Goal: Navigation & Orientation: Find specific page/section

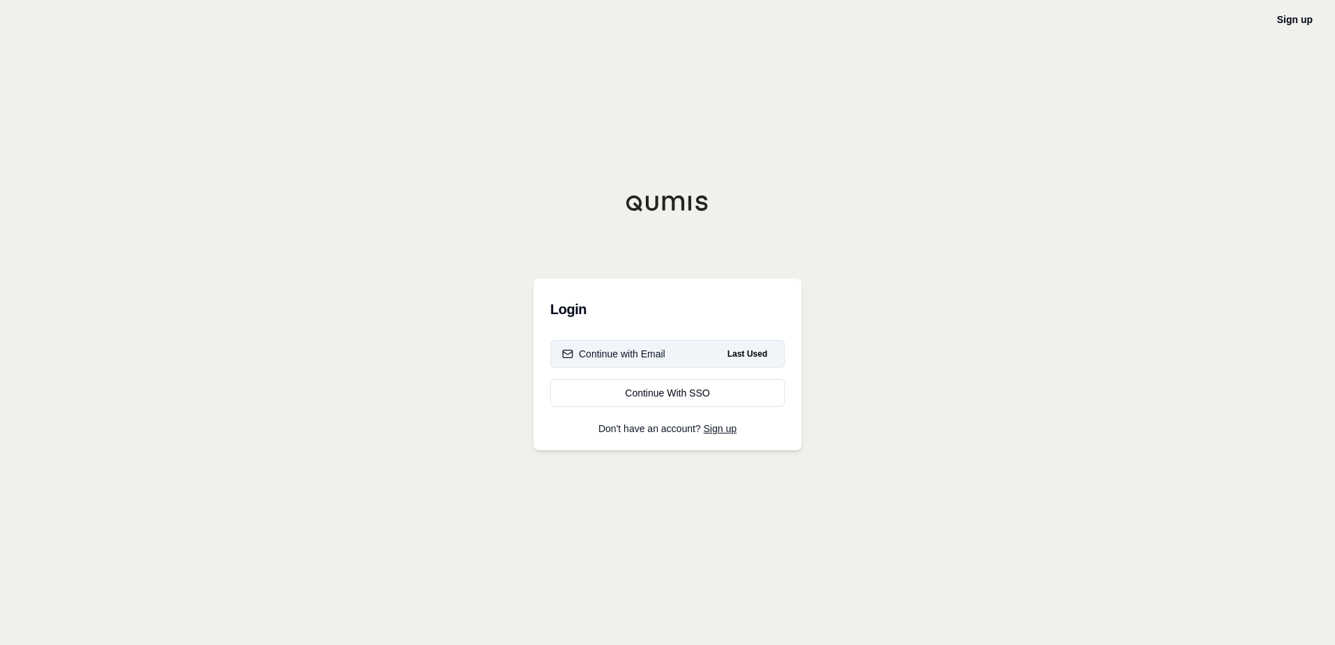
click at [666, 358] on button "Continue with Email Last Used" at bounding box center [667, 354] width 235 height 28
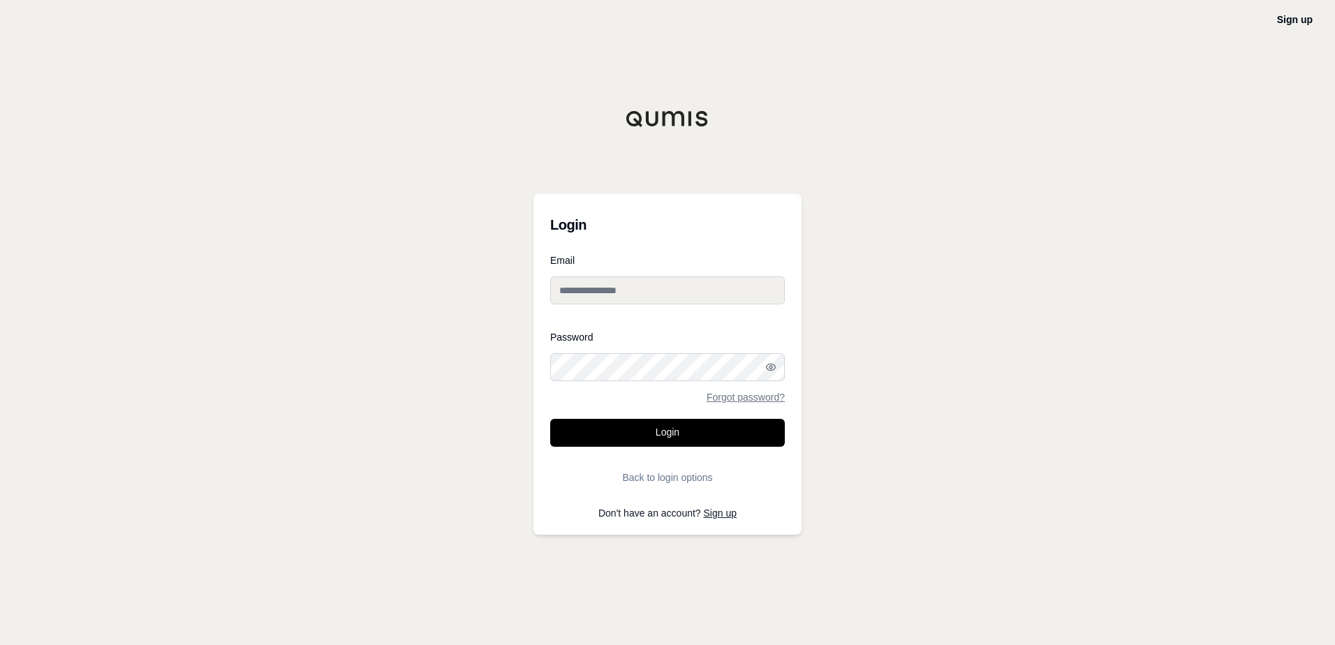
click at [550, 381] on div at bounding box center [550, 381] width 0 height 0
type input "**********"
click at [670, 436] on button "Login" at bounding box center [667, 433] width 235 height 28
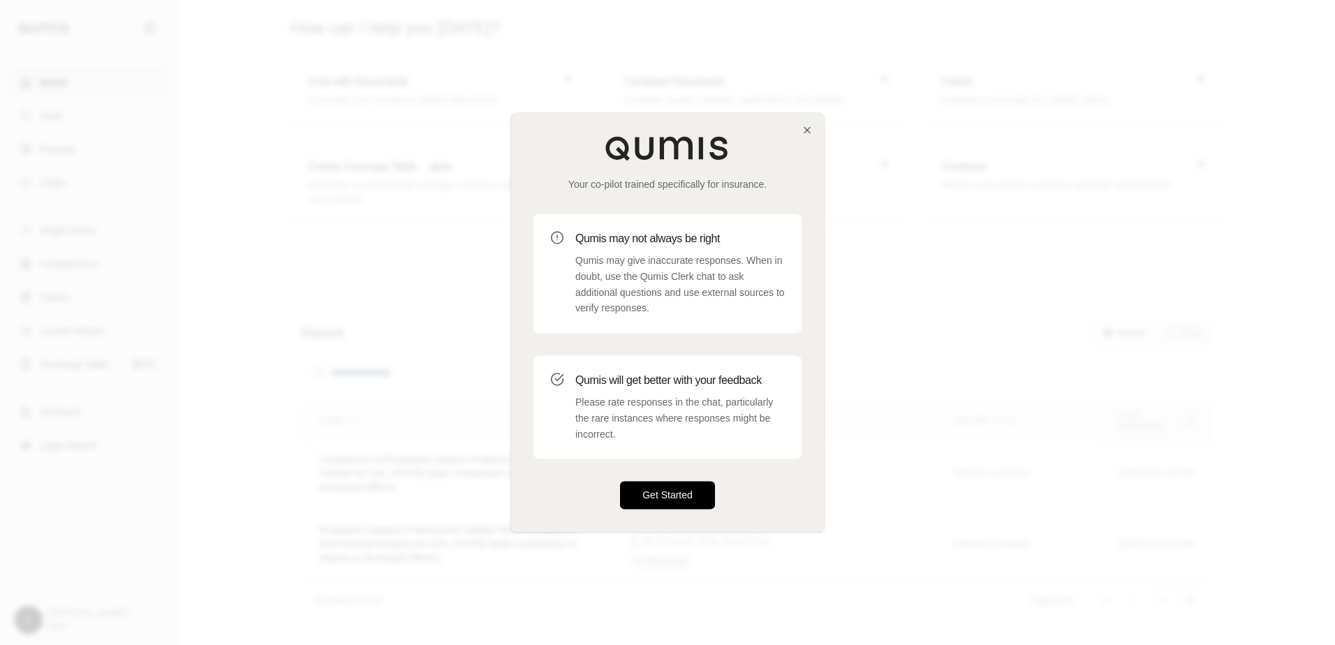
click at [656, 494] on button "Get Started" at bounding box center [667, 496] width 95 height 28
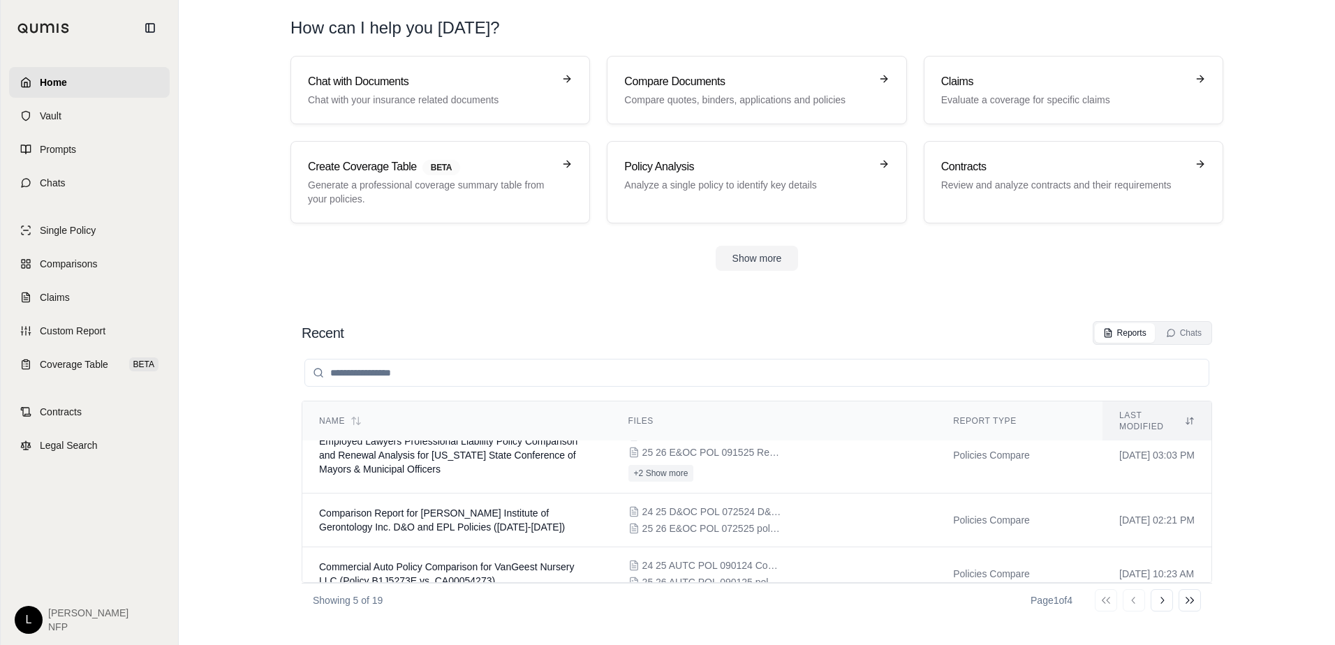
scroll to position [149, 0]
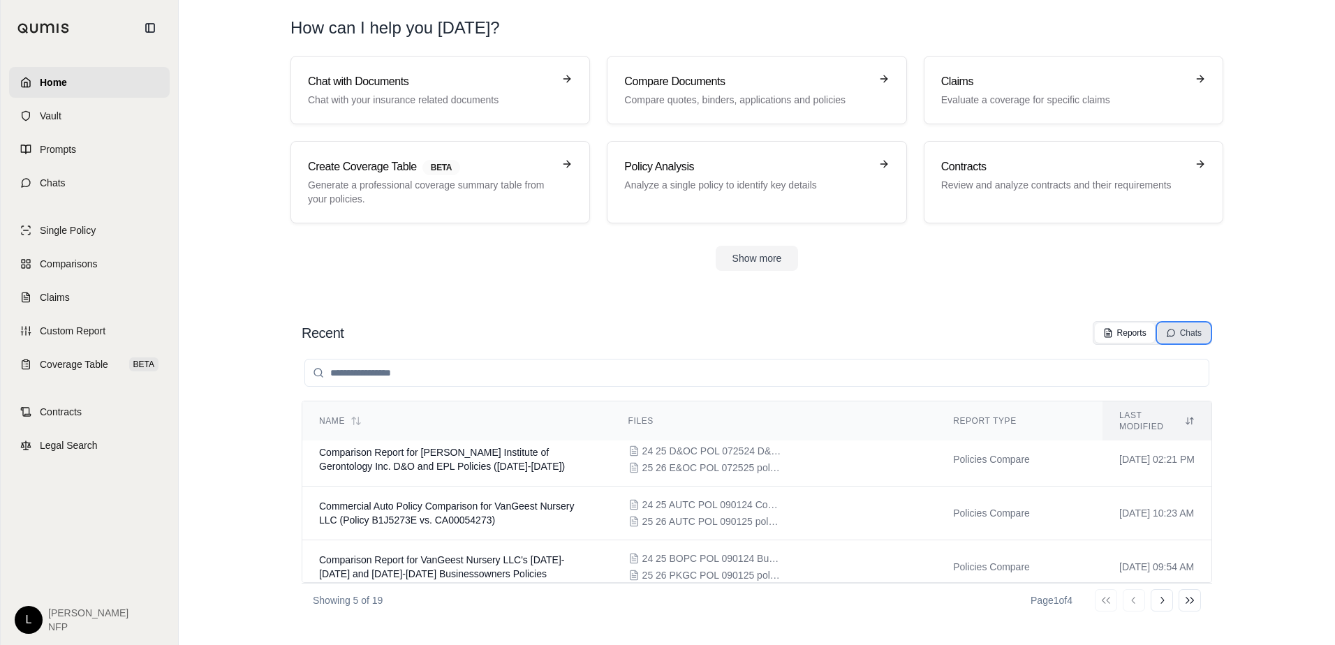
click at [1196, 331] on div "Chats" at bounding box center [1184, 333] width 36 height 11
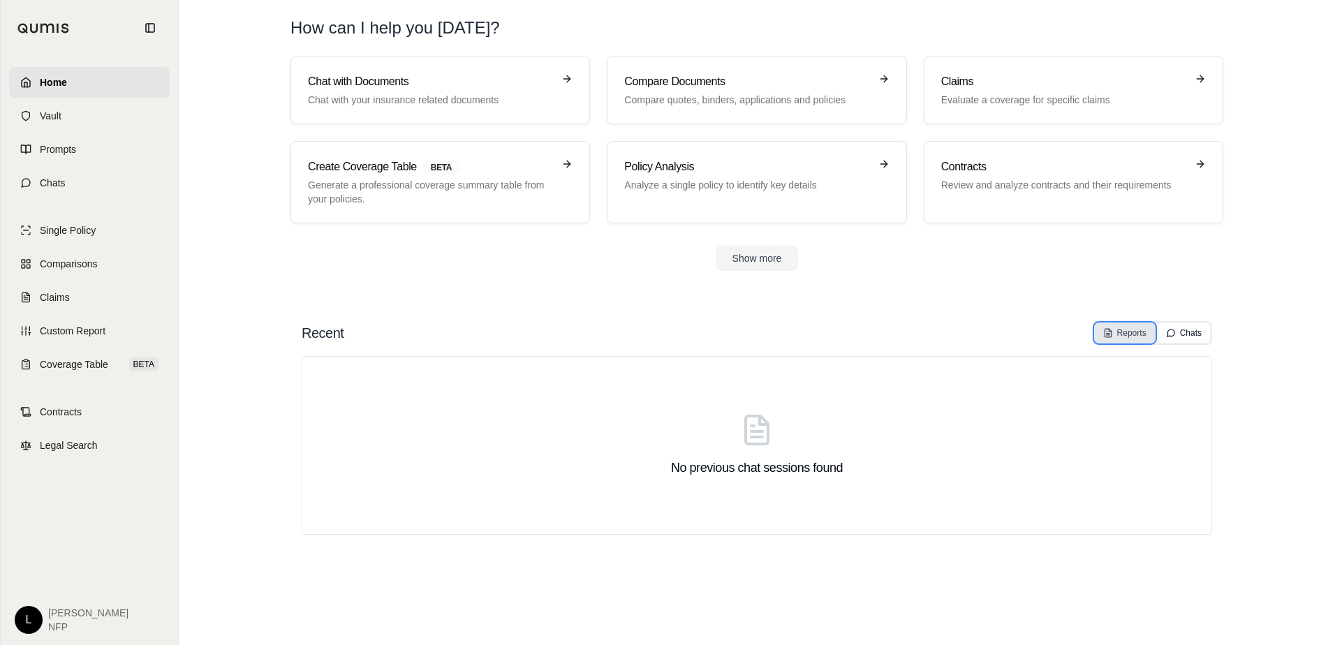
click at [1126, 333] on div "Reports" at bounding box center [1124, 333] width 43 height 11
